Goal: Information Seeking & Learning: Find specific fact

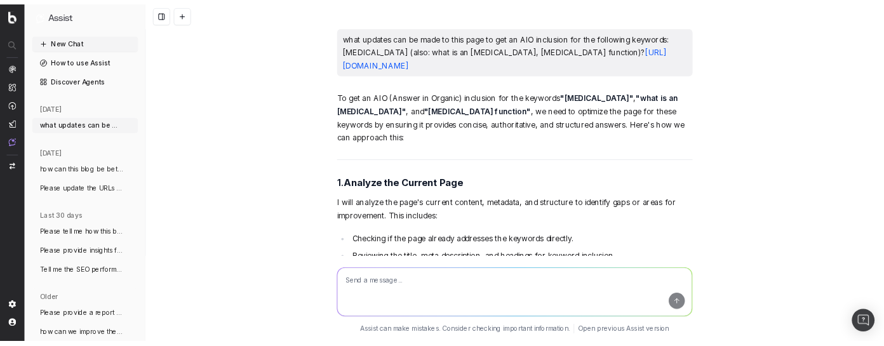
scroll to position [3497, 0]
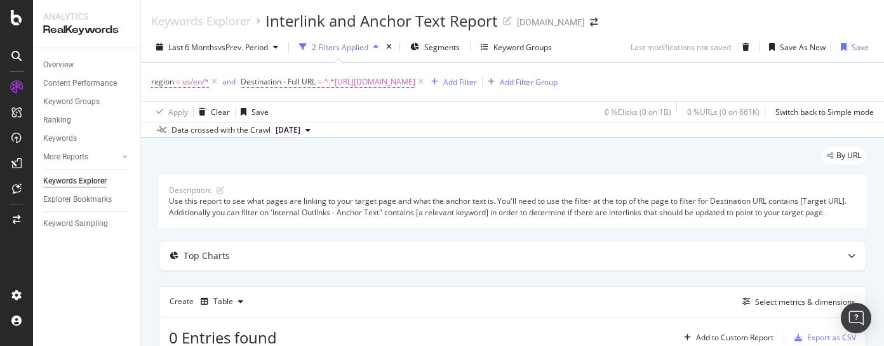
scroll to position [100, 0]
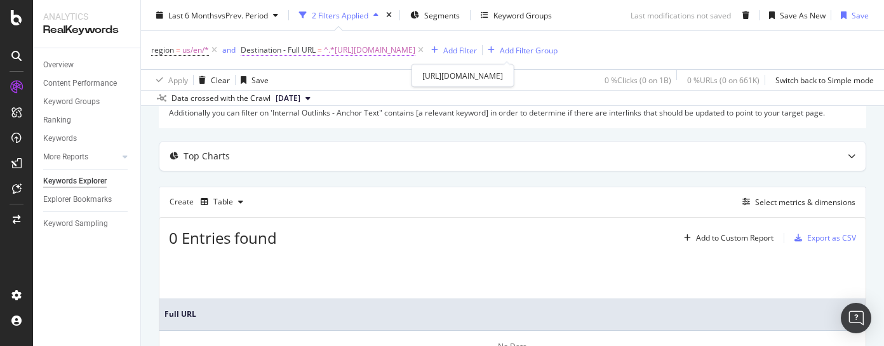
click at [415, 52] on span "^.*[URL][DOMAIN_NAME]" at bounding box center [369, 50] width 91 height 18
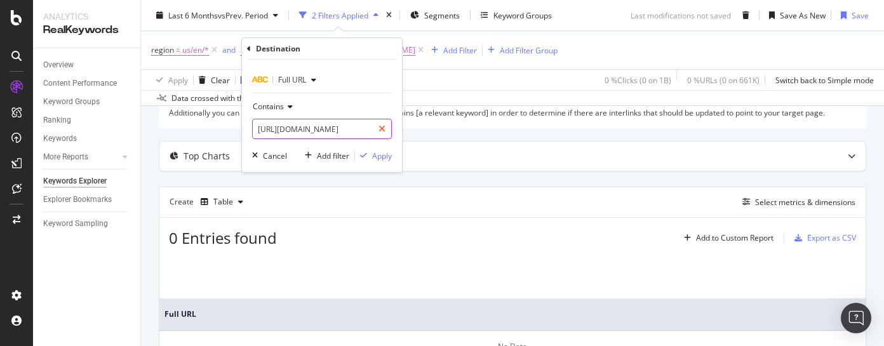
click at [384, 129] on icon at bounding box center [382, 129] width 7 height 9
click at [384, 129] on input "text" at bounding box center [322, 129] width 138 height 20
paste input "[URL][DOMAIN_NAME]"
type input "[URL][DOMAIN_NAME]"
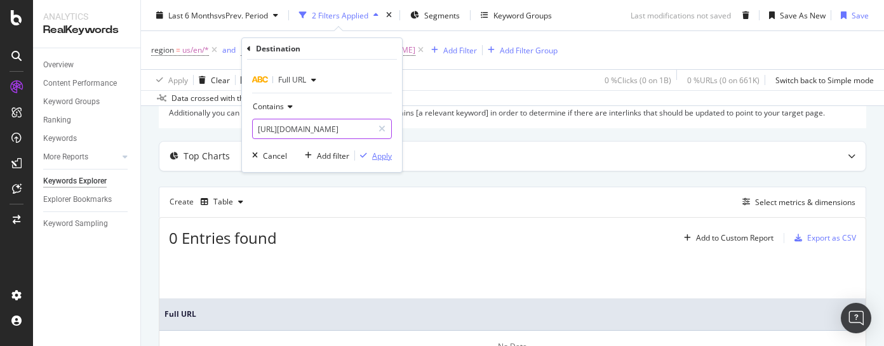
scroll to position [0, 0]
click at [381, 160] on div "Apply" at bounding box center [382, 156] width 20 height 11
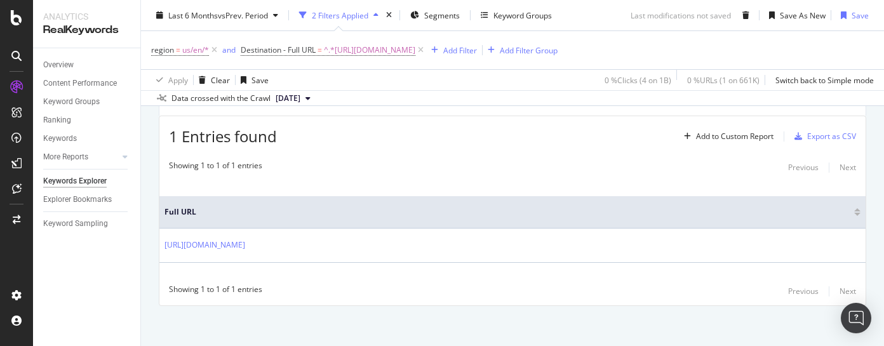
scroll to position [91, 0]
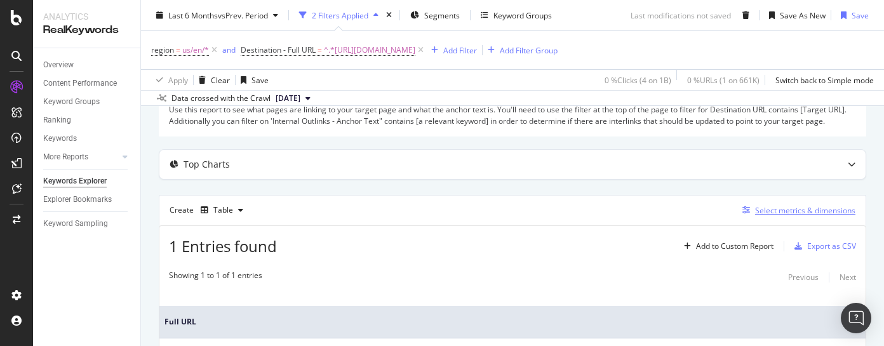
click at [770, 216] on div "Select metrics & dimensions" at bounding box center [805, 210] width 100 height 11
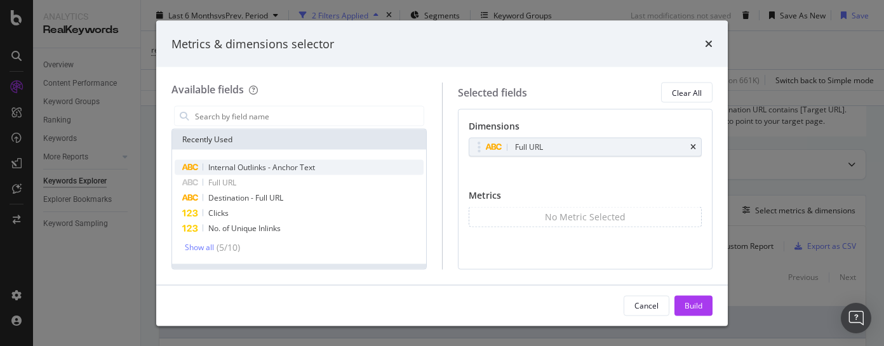
click at [273, 166] on span "Internal Outlinks - Anchor Text" at bounding box center [261, 167] width 107 height 11
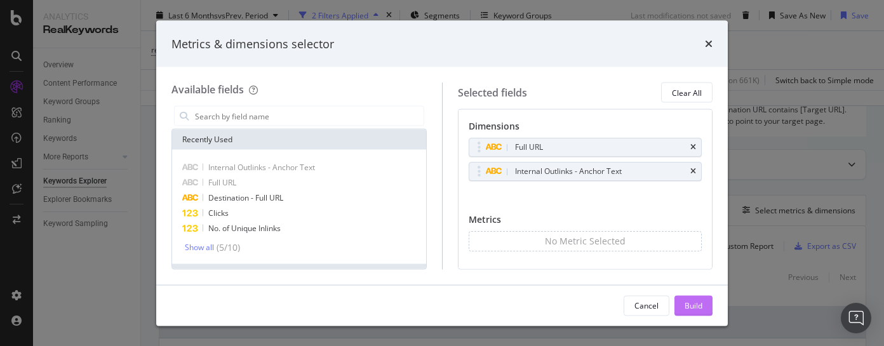
click at [692, 308] on div "Build" at bounding box center [694, 305] width 18 height 11
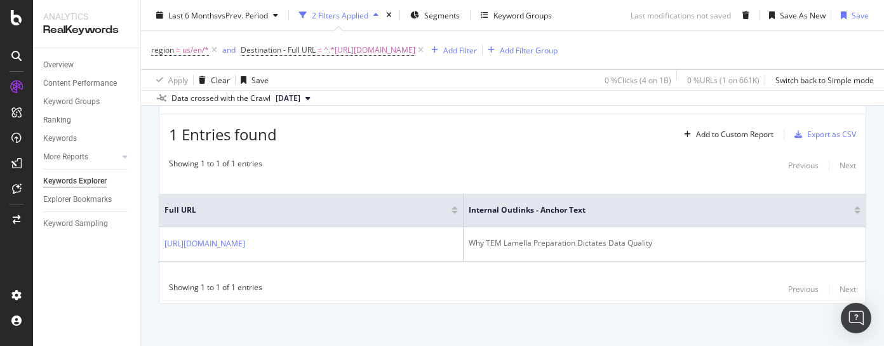
scroll to position [203, 0]
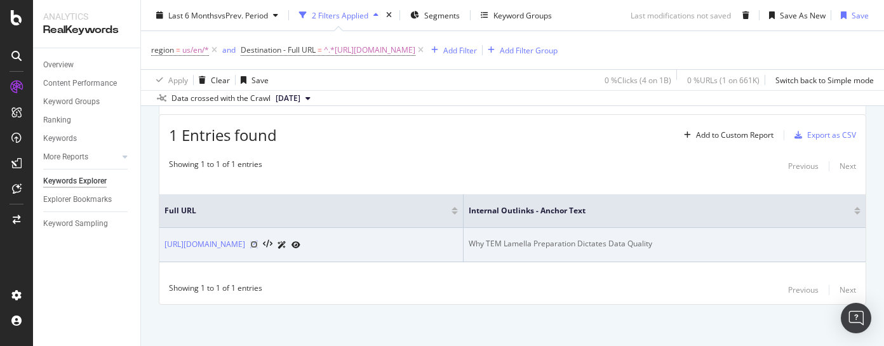
click at [258, 248] on icon at bounding box center [254, 245] width 8 height 8
drag, startPoint x: 799, startPoint y: 267, endPoint x: 592, endPoint y: 259, distance: 207.3
click at [592, 259] on tr "[URL][DOMAIN_NAME] Why TEM Lamella Preparation Dictates Data Quality" at bounding box center [512, 245] width 706 height 34
copy div "Why TEM Lamella Preparation Dictates Data Quality"
